Goal: Task Accomplishment & Management: Manage account settings

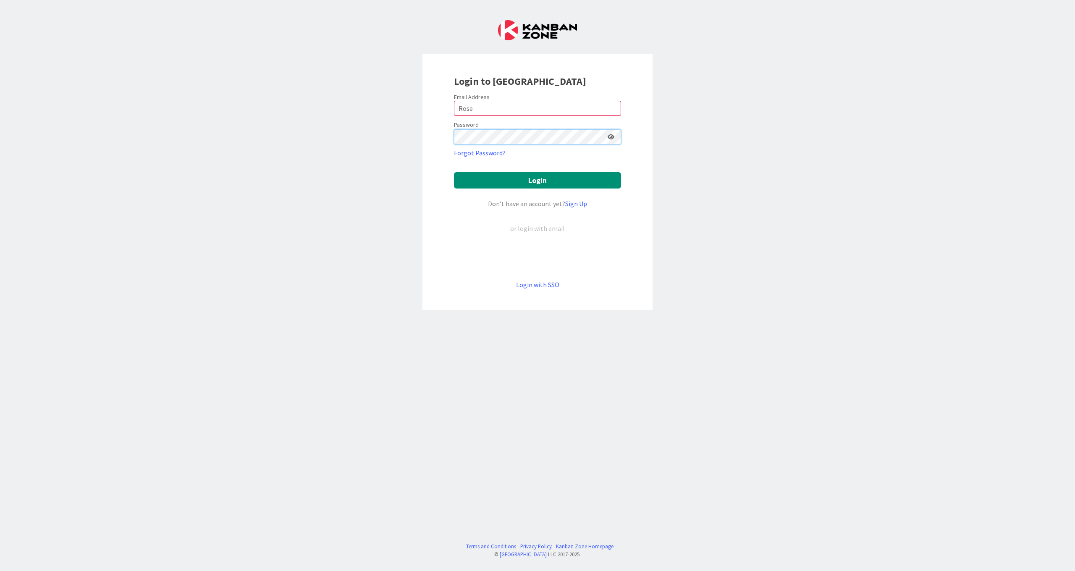
click at [537, 180] on button "Login" at bounding box center [537, 180] width 167 height 16
type input "R"
click at [520, 173] on button "Login" at bounding box center [537, 180] width 167 height 16
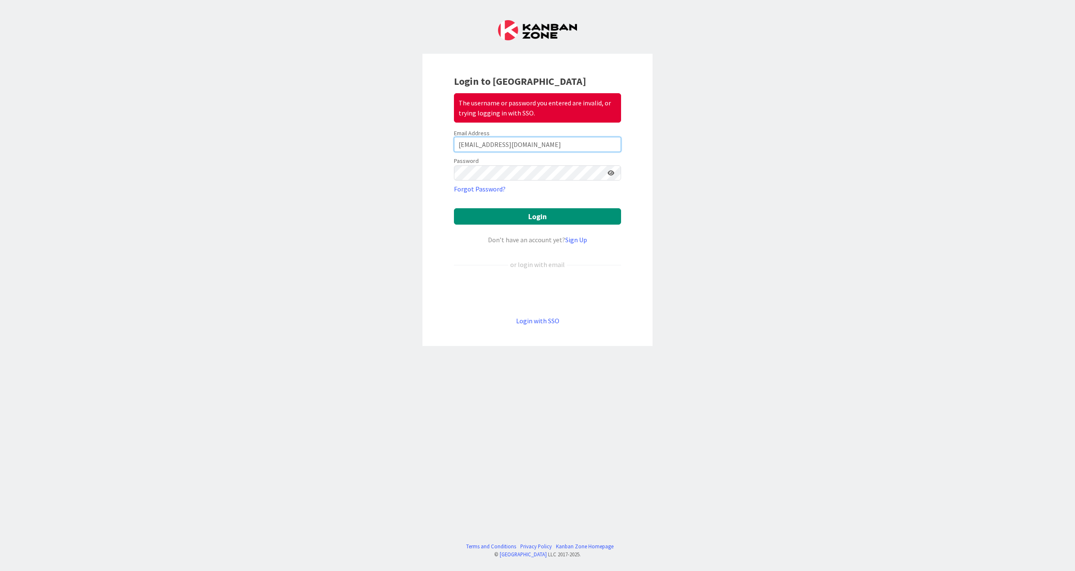
drag, startPoint x: 528, startPoint y: 143, endPoint x: 393, endPoint y: 153, distance: 136.0
click at [393, 153] on div "Login to Kanban Zone The username or password you entered are invalid, or tryin…" at bounding box center [537, 285] width 1075 height 571
type input "d4nr053@icloud.com"
click at [534, 222] on button "Login" at bounding box center [537, 216] width 167 height 16
click at [532, 217] on button "Login" at bounding box center [537, 216] width 167 height 16
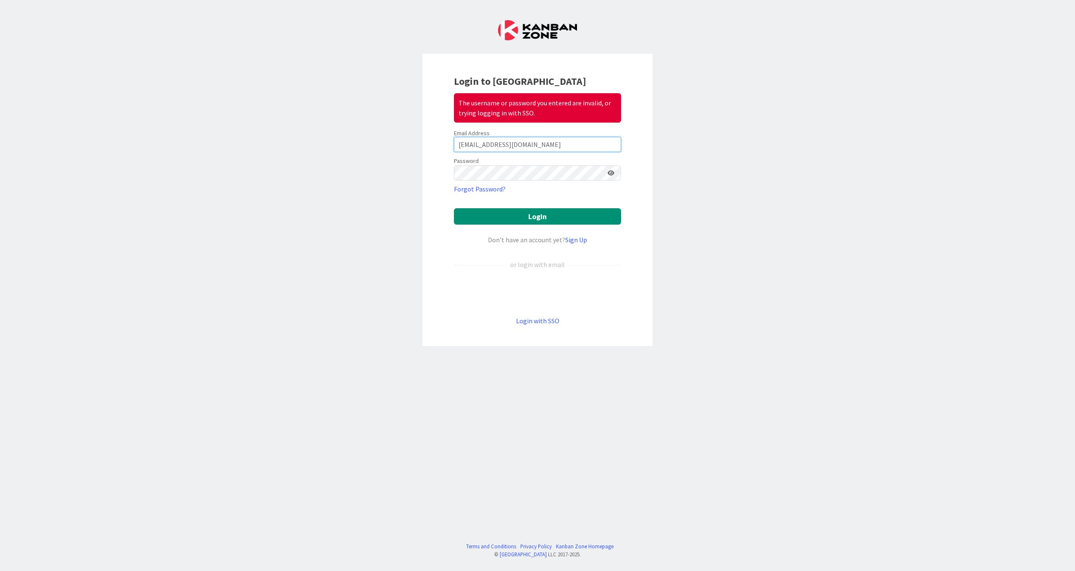
drag, startPoint x: 525, startPoint y: 143, endPoint x: 395, endPoint y: 145, distance: 130.2
click at [416, 143] on div "Login to Kanban Zone The username or password you entered are invalid, or tryin…" at bounding box center [537, 285] width 1075 height 571
click at [440, 191] on div "Login to Kanban Zone The username or password you entered are invalid, or tryin…" at bounding box center [537, 200] width 230 height 292
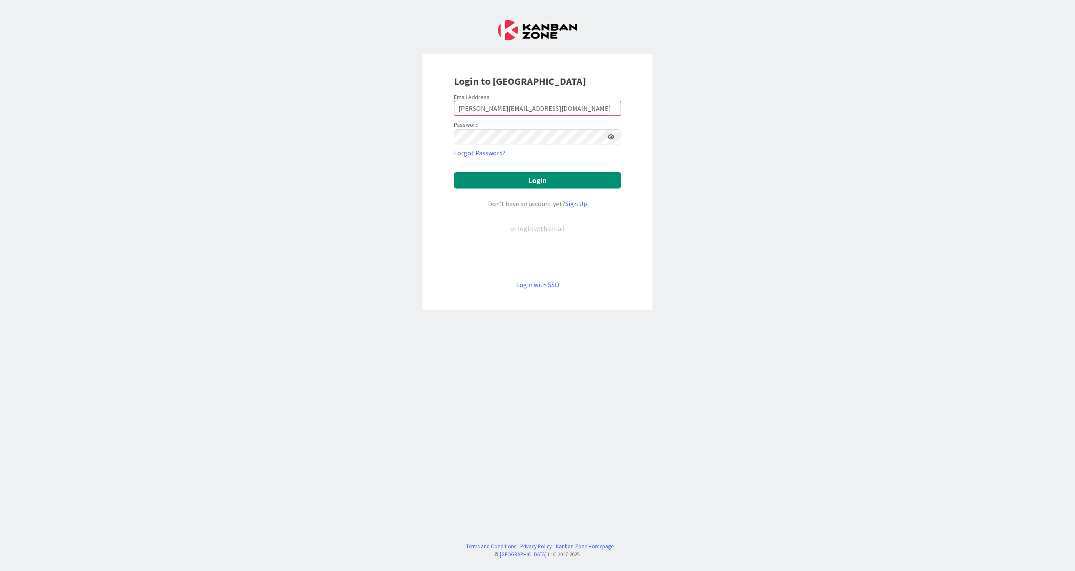
type input "[PERSON_NAME][EMAIL_ADDRESS][DOMAIN_NAME]"
click at [541, 181] on button "Login" at bounding box center [537, 180] width 167 height 16
